Goal: Check status: Check status

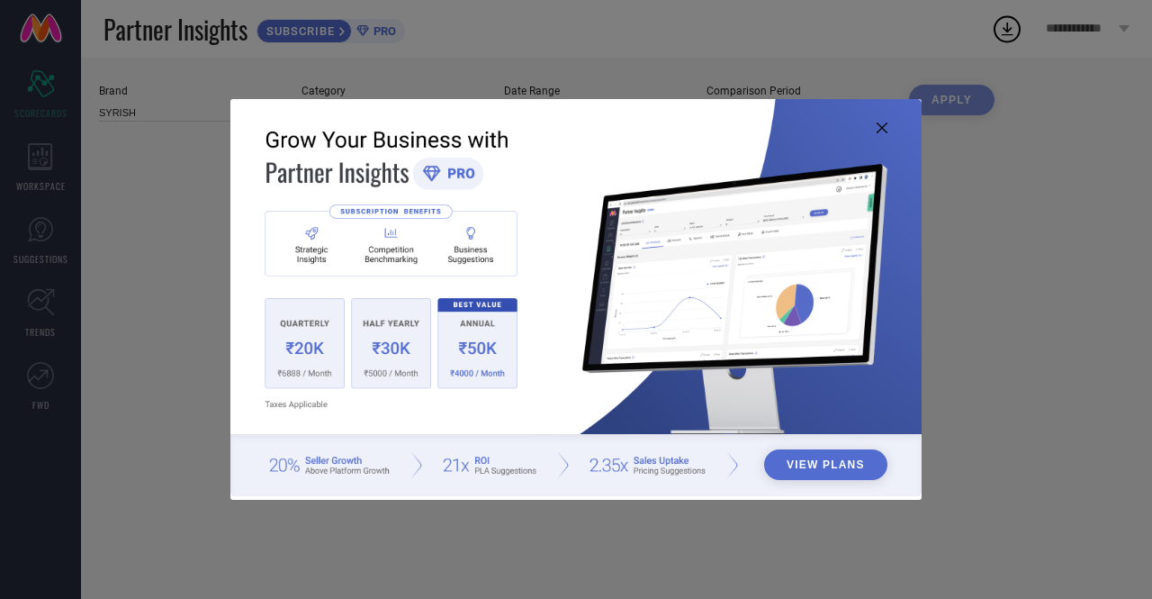
type input "All"
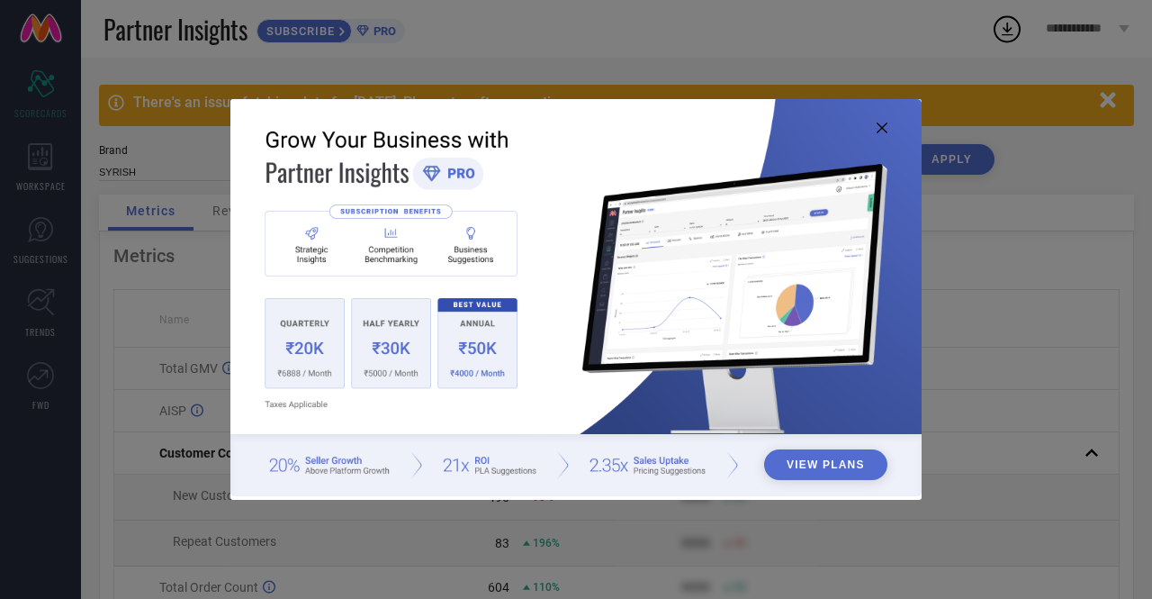
click at [881, 125] on icon at bounding box center [882, 127] width 11 height 11
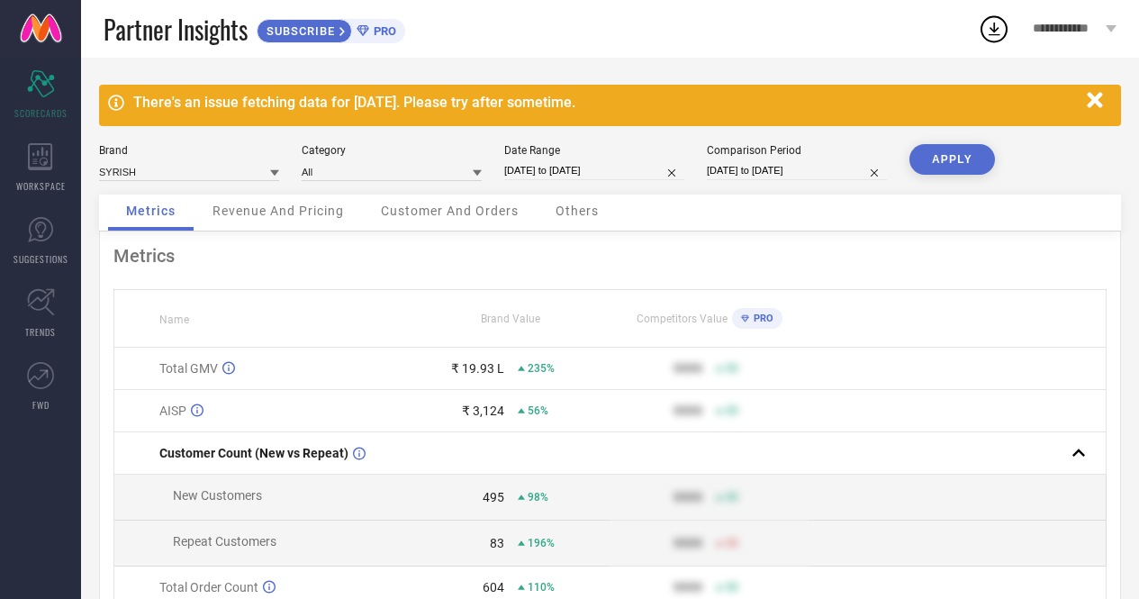
select select "3"
select select "2025"
select select "4"
select select "2025"
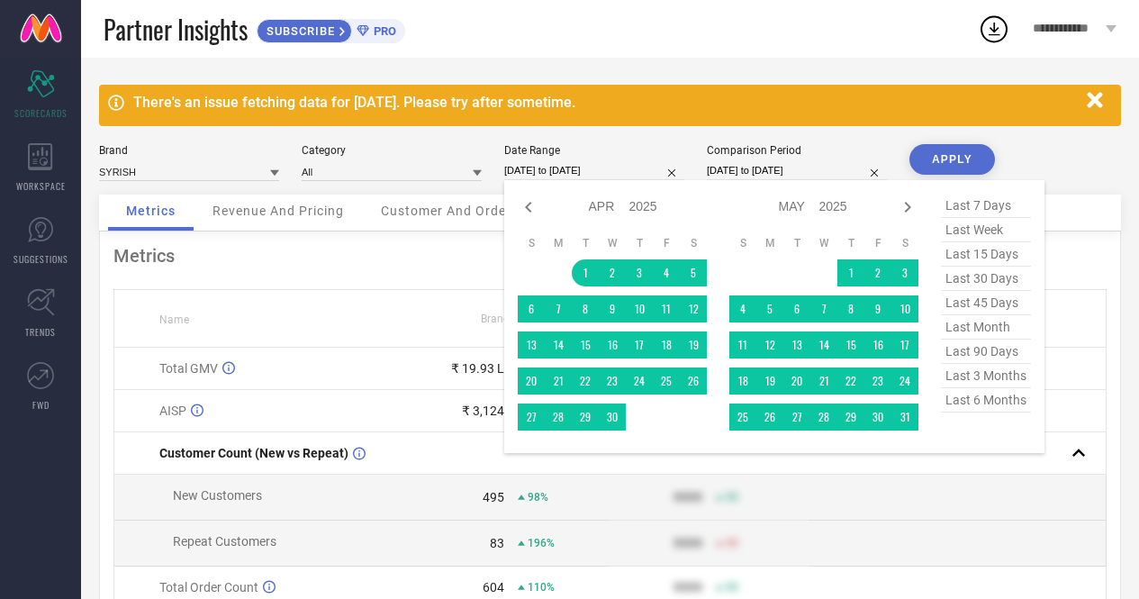
click at [582, 169] on input "[DATE] to [DATE]" at bounding box center [594, 170] width 180 height 19
type input "After [DATE]"
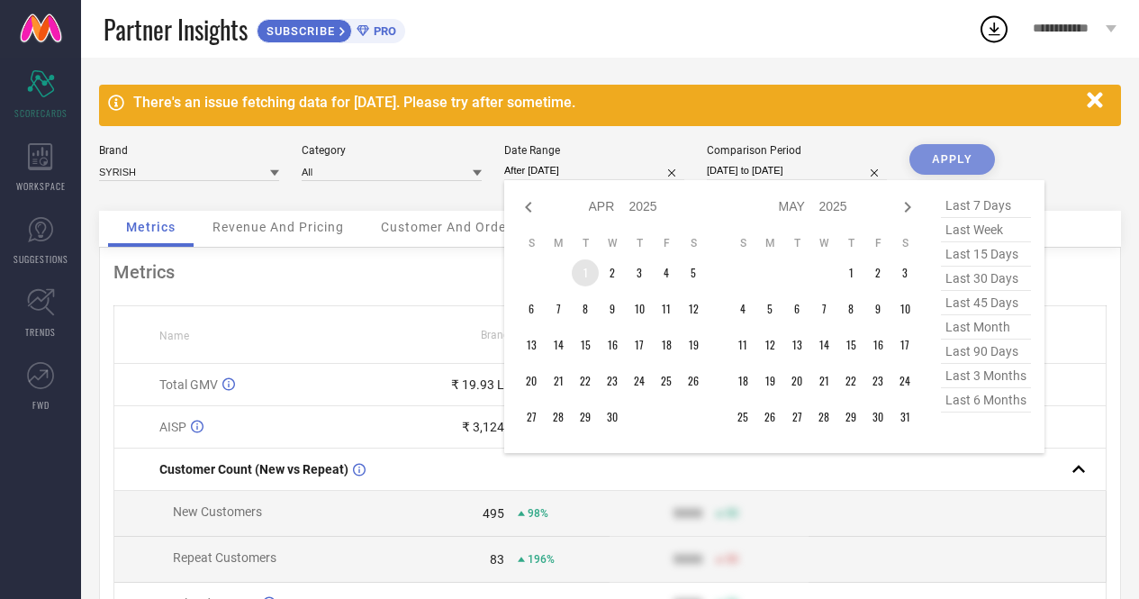
click at [585, 277] on td "1" at bounding box center [585, 272] width 27 height 27
click at [907, 203] on icon at bounding box center [908, 207] width 22 height 22
select select "4"
select select "2025"
select select "5"
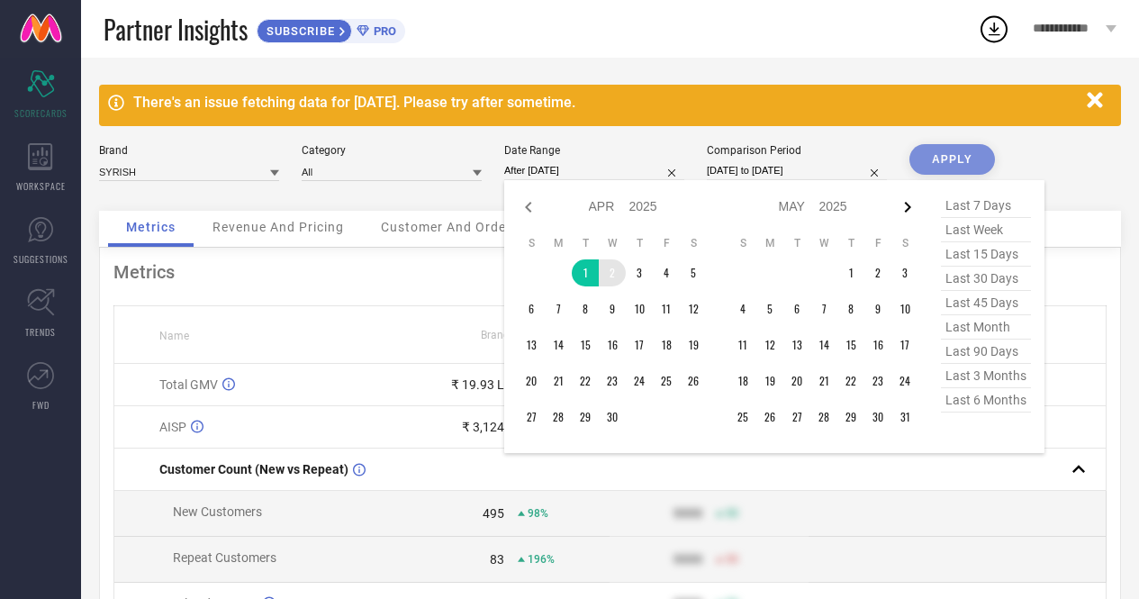
select select "2025"
click at [907, 203] on icon at bounding box center [908, 207] width 22 height 22
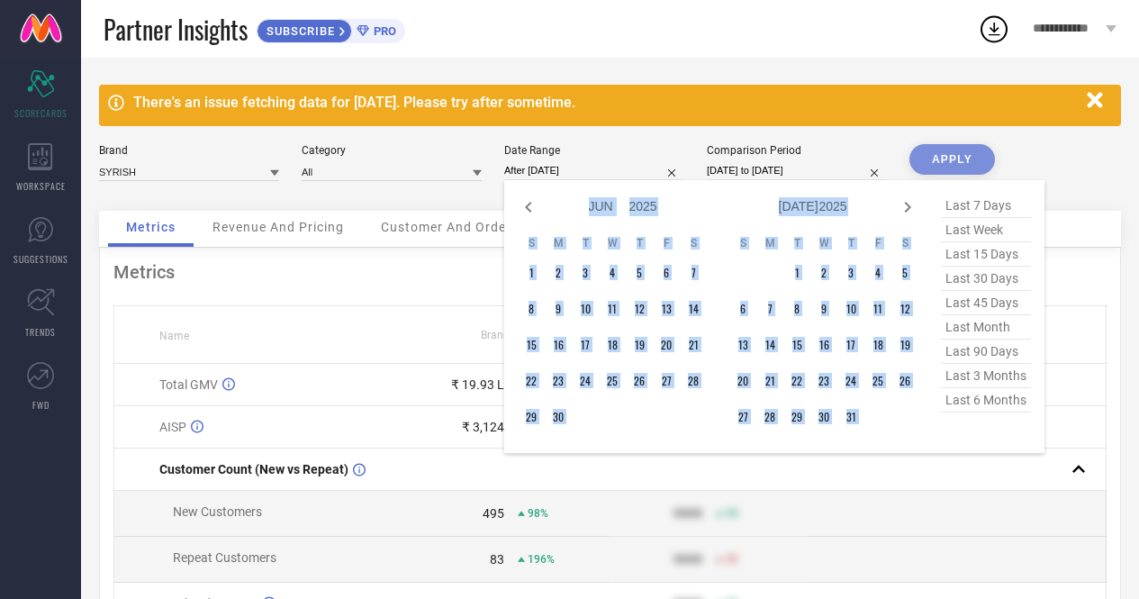
click at [907, 203] on icon at bounding box center [908, 207] width 22 height 22
select select "7"
select select "2025"
select select "8"
select select "2025"
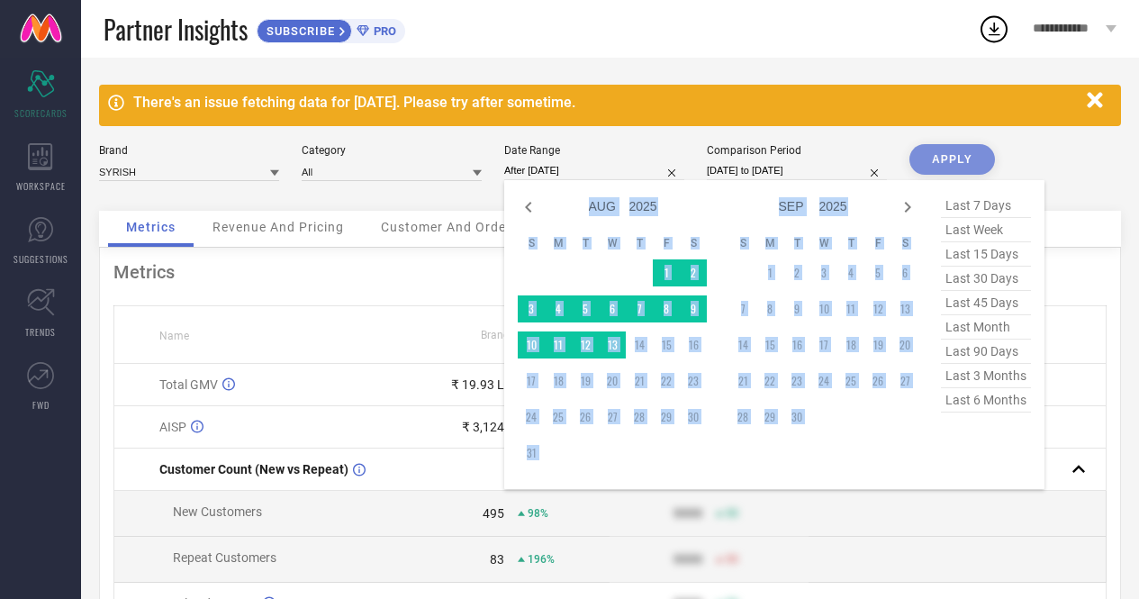
click at [602, 272] on td at bounding box center [612, 272] width 27 height 27
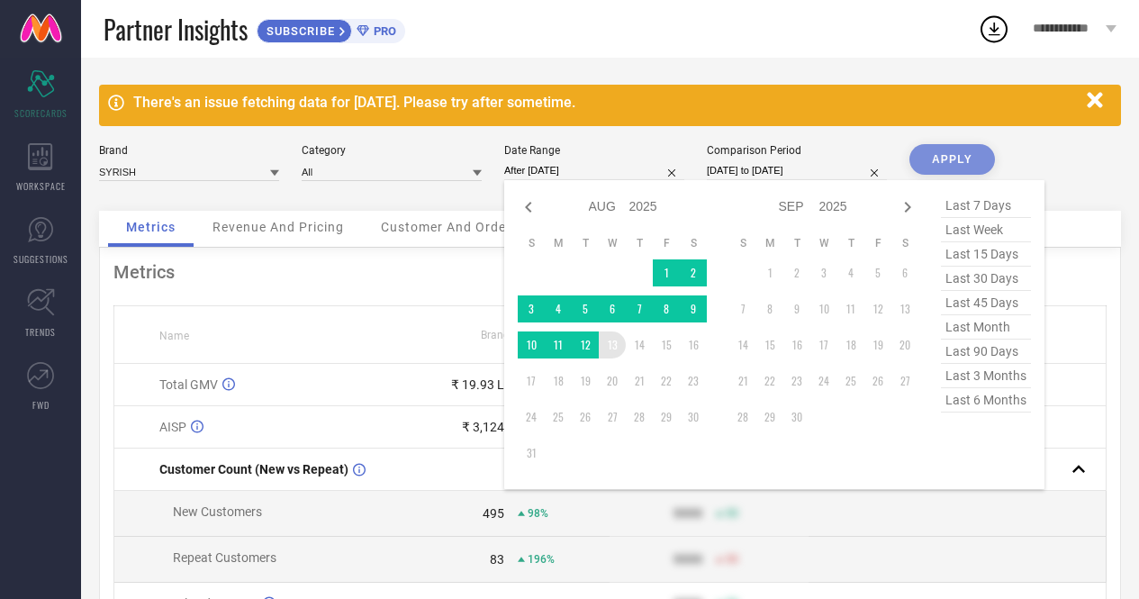
type input "[DATE] to [DATE]"
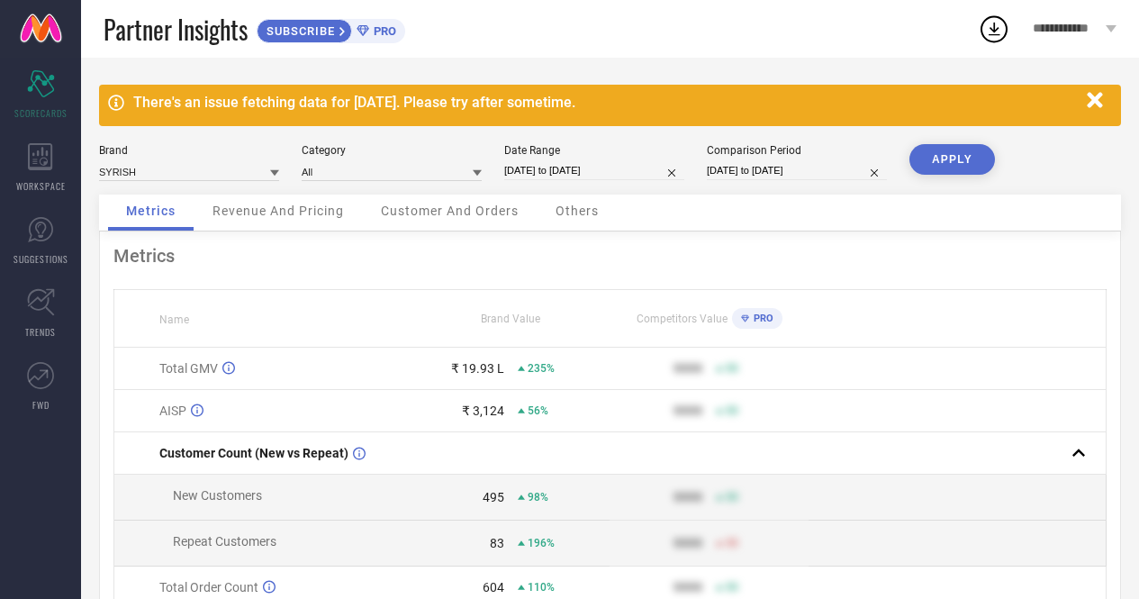
click at [928, 158] on button "APPLY" at bounding box center [952, 159] width 86 height 31
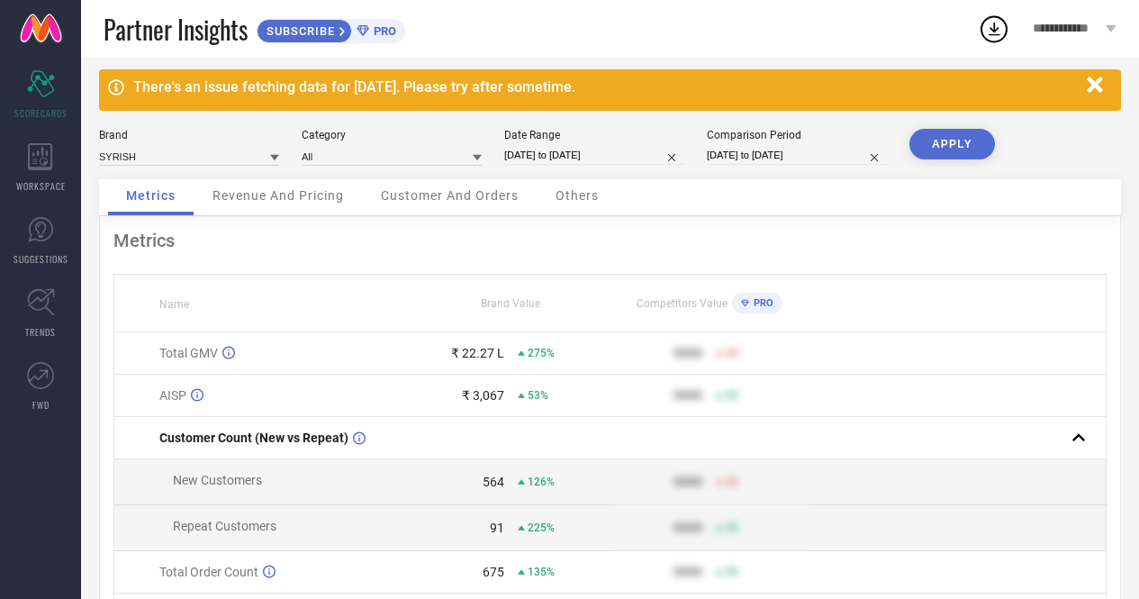
scroll to position [6, 0]
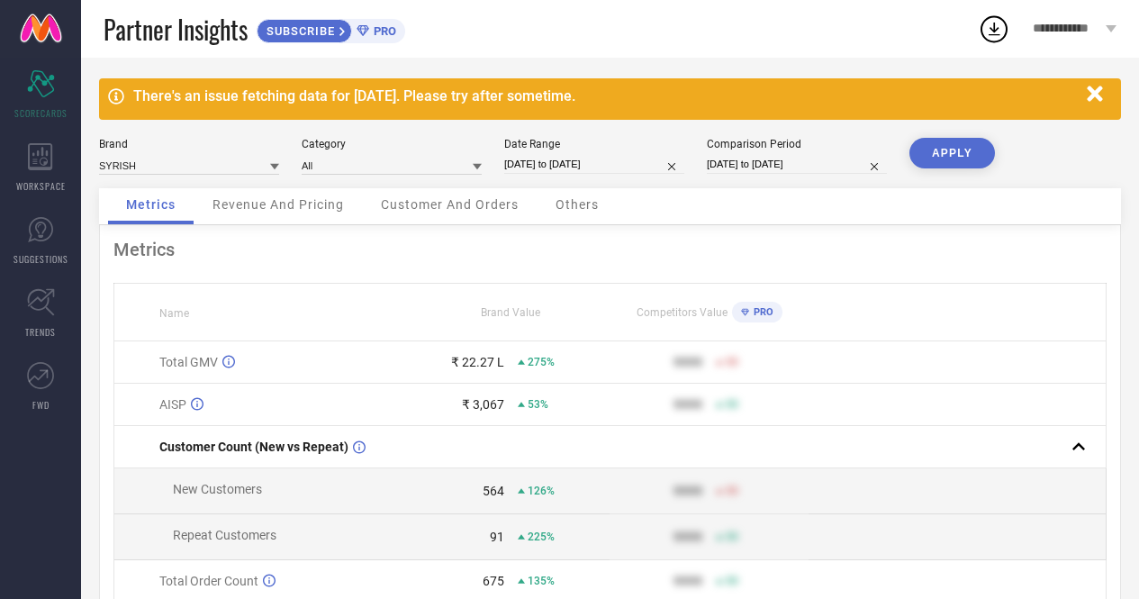
click at [924, 148] on button "APPLY" at bounding box center [952, 153] width 86 height 31
